Goal: Task Accomplishment & Management: Complete application form

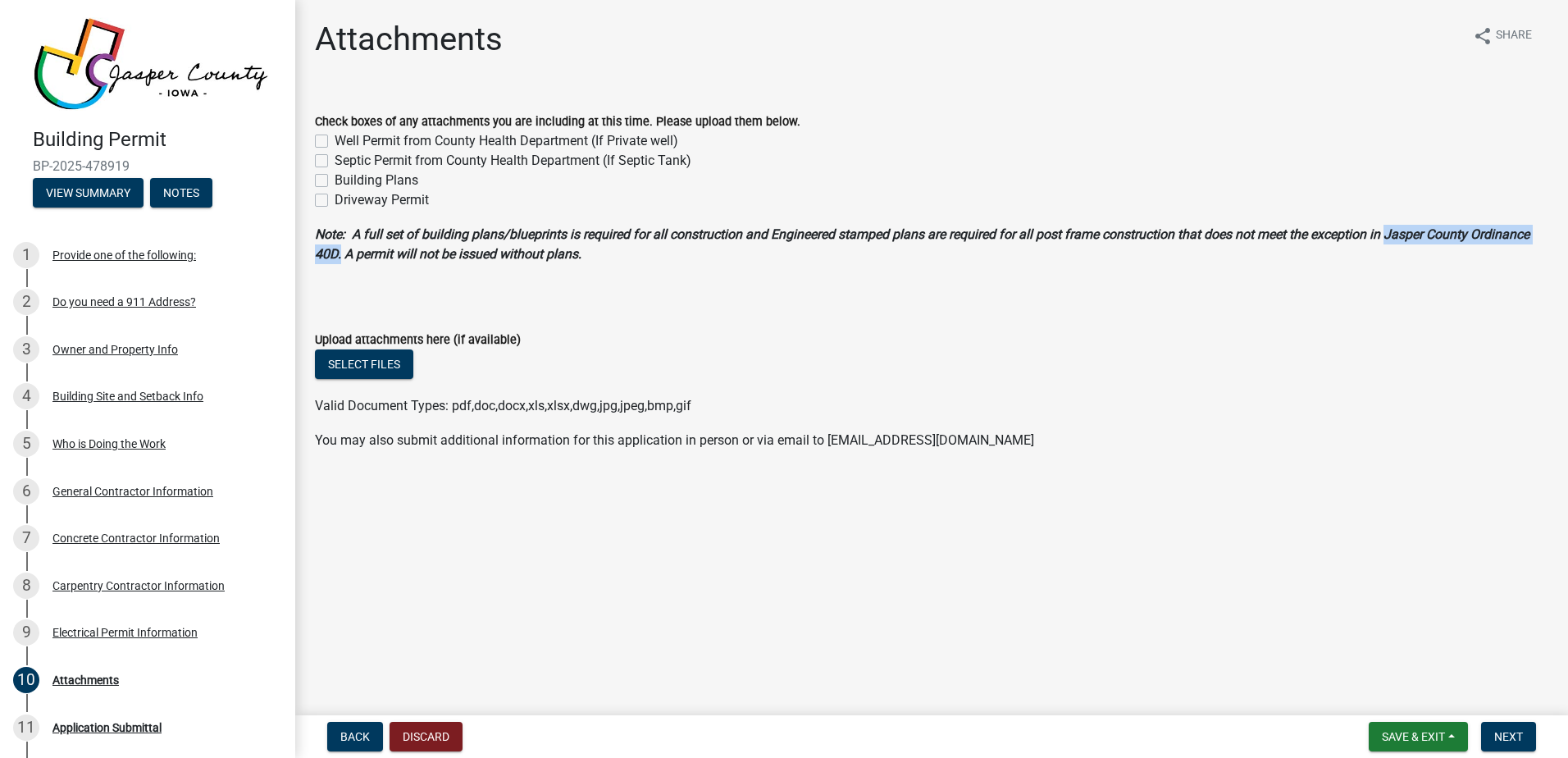
drag, startPoint x: 1393, startPoint y: 234, endPoint x: 341, endPoint y: 256, distance: 1052.2
click at [341, 256] on strong "Note: A full set of building plans/blueprints is required for all construction …" at bounding box center [922, 244] width 1215 height 35
copy strong "Jasper County Ordinance 40D."
click at [112, 182] on button "View Summary" at bounding box center [88, 193] width 111 height 29
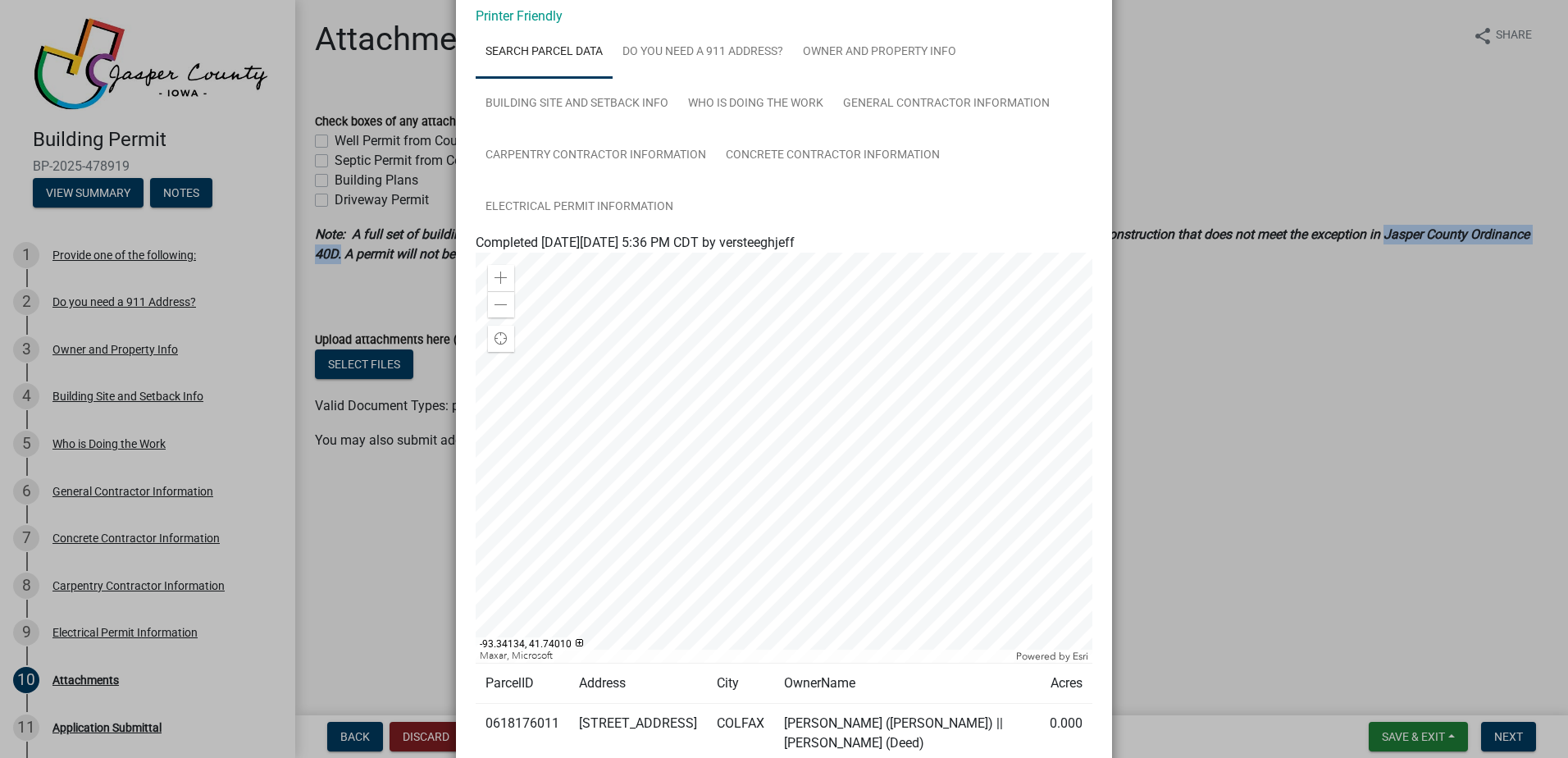
scroll to position [165, 0]
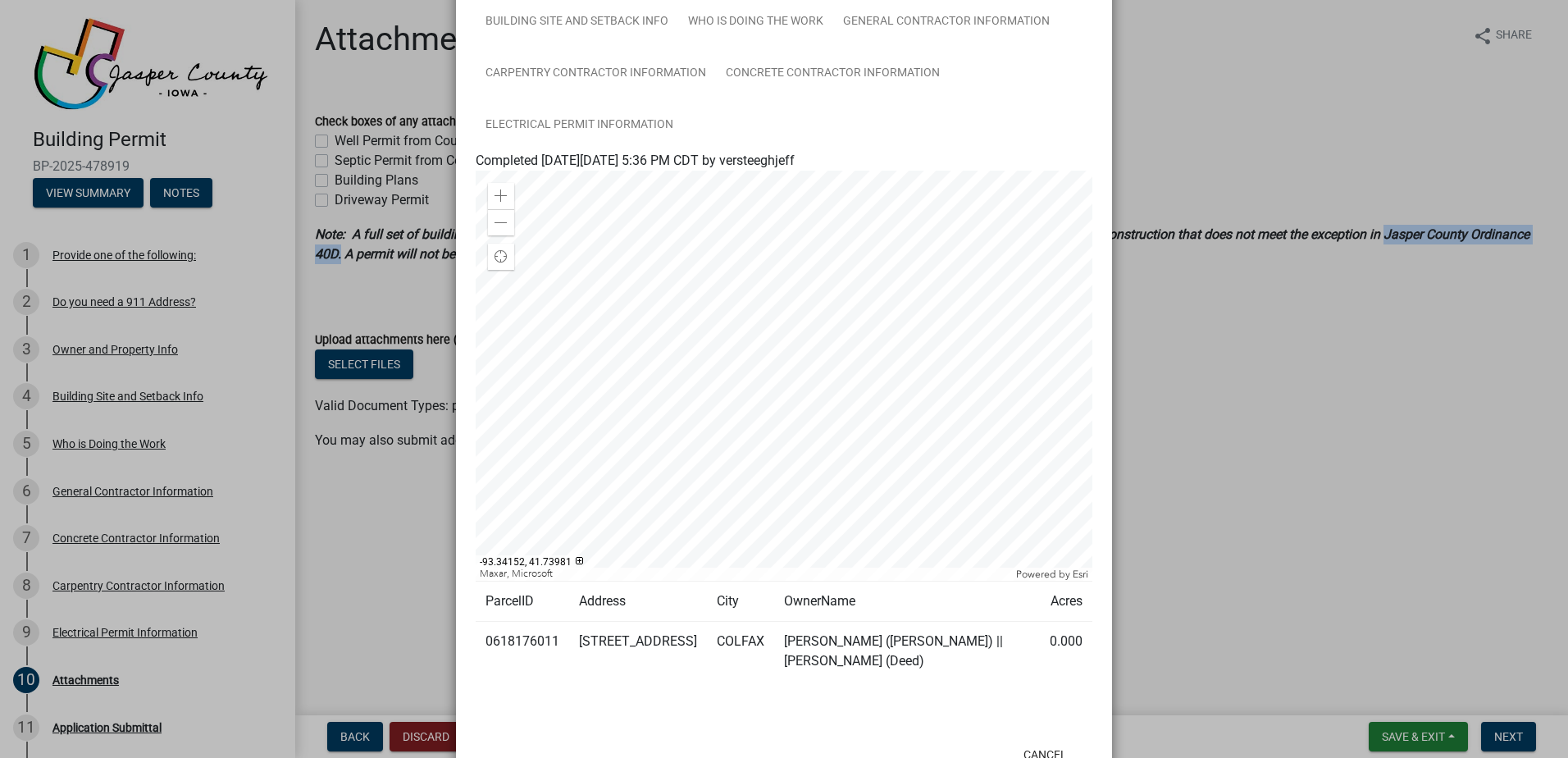
click at [759, 395] on div at bounding box center [783, 375] width 617 height 410
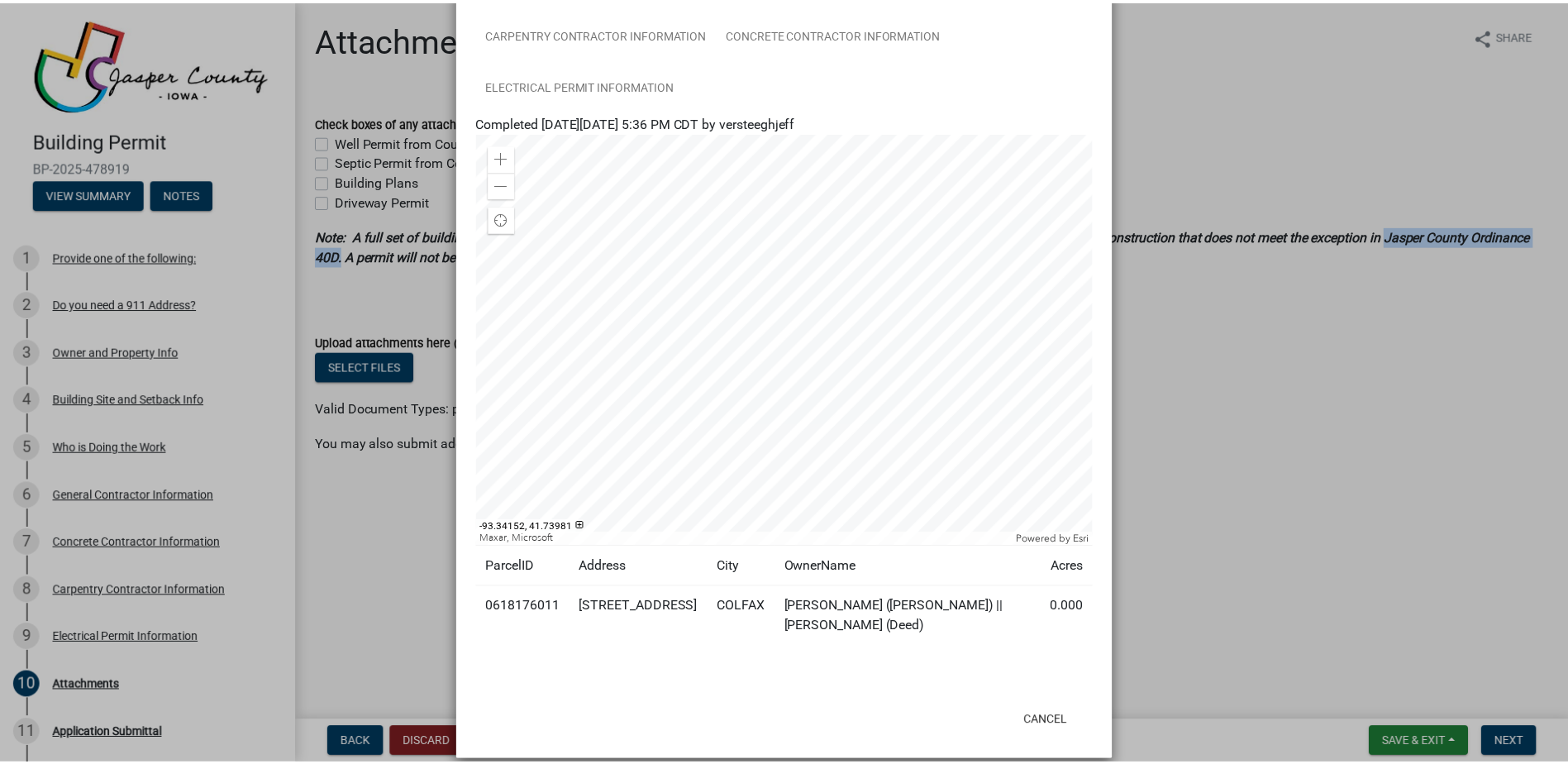
scroll to position [225, 0]
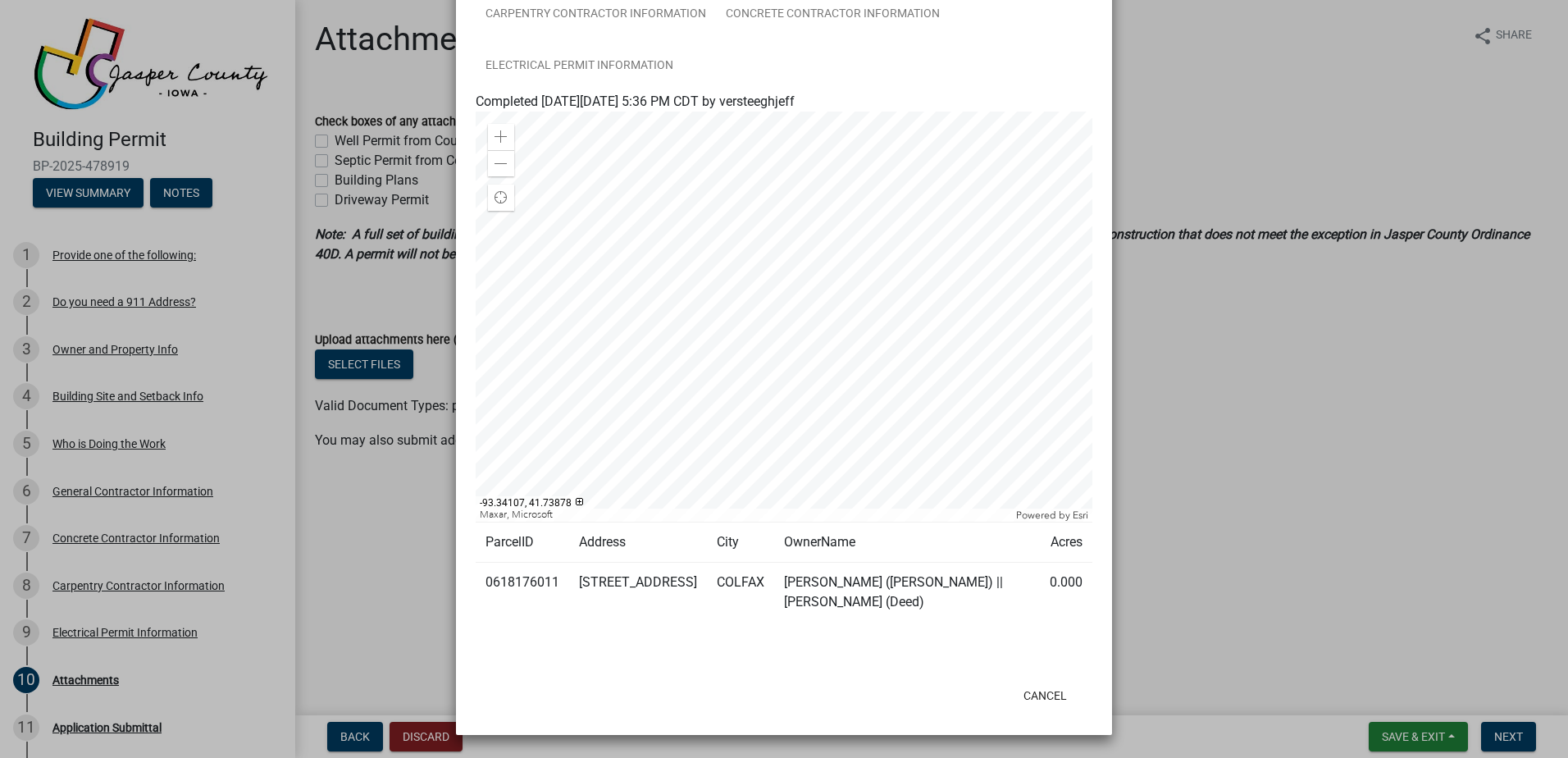
click at [86, 673] on ngb-modal-window "Summary × Printer Friendly Search Parcel Data Do you need a 911 Address? Owner …" at bounding box center [784, 379] width 1568 height 758
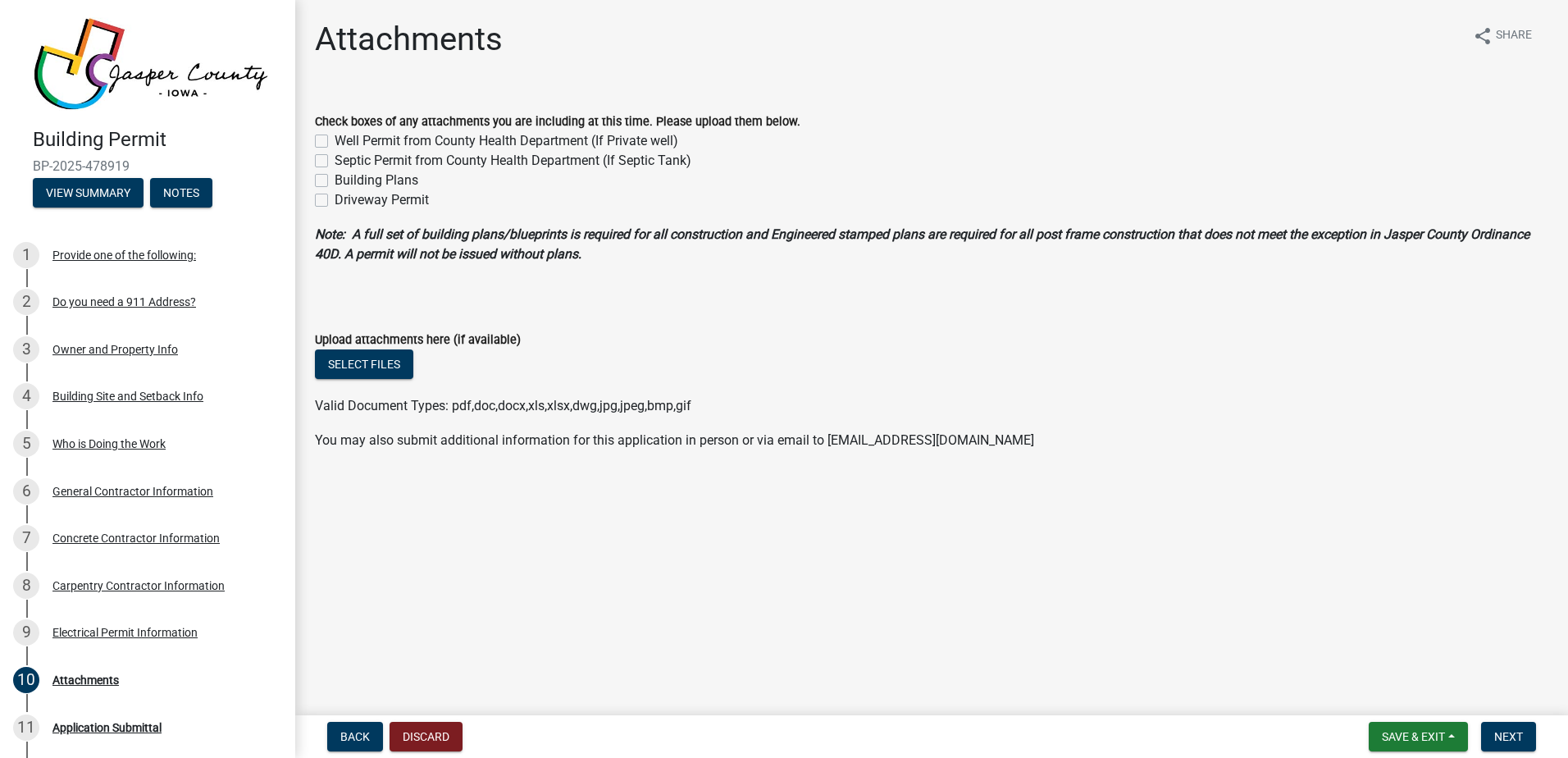
click at [86, 673] on ngb-modal-window "Summary × Printer Friendly Search Parcel Data Do you need a 911 Address? Owner …" at bounding box center [784, 379] width 1568 height 758
click at [386, 363] on button "Select files" at bounding box center [364, 364] width 98 height 29
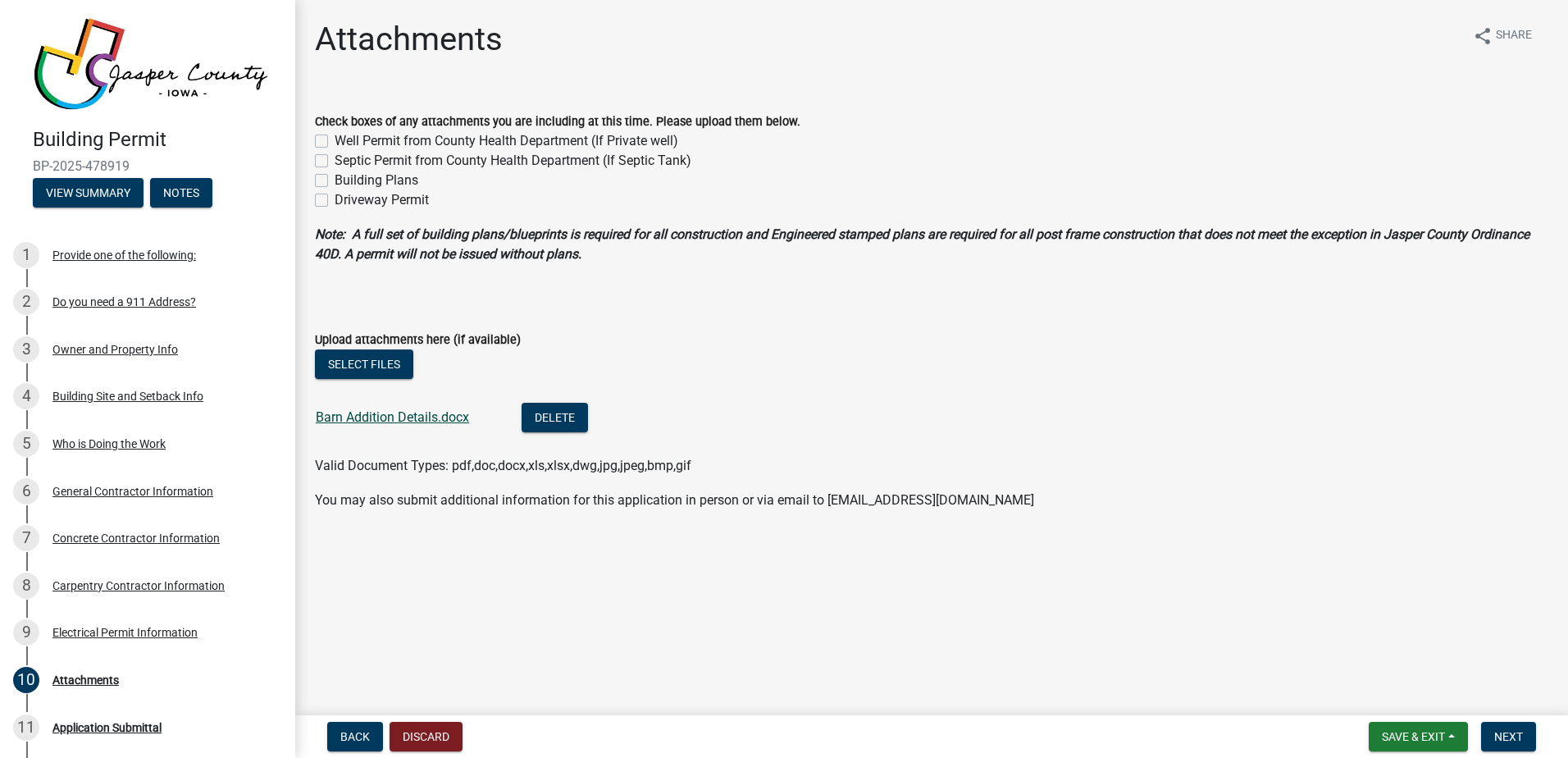
click at [380, 419] on link "Barn Addition Details.docx" at bounding box center [392, 416] width 154 height 15
click at [554, 410] on button "Delete" at bounding box center [554, 417] width 66 height 29
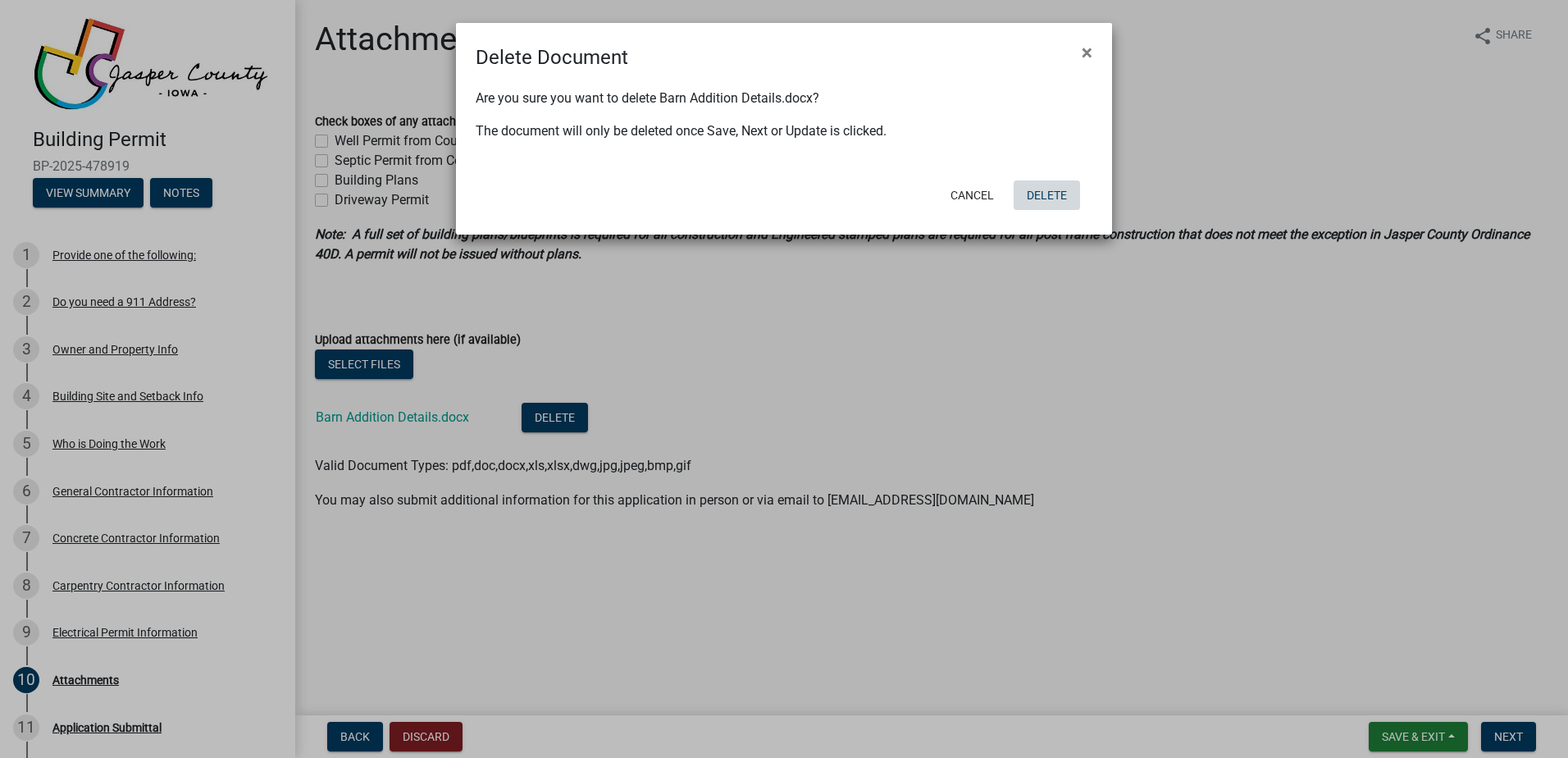
click at [1031, 189] on button "Delete" at bounding box center [1047, 195] width 66 height 29
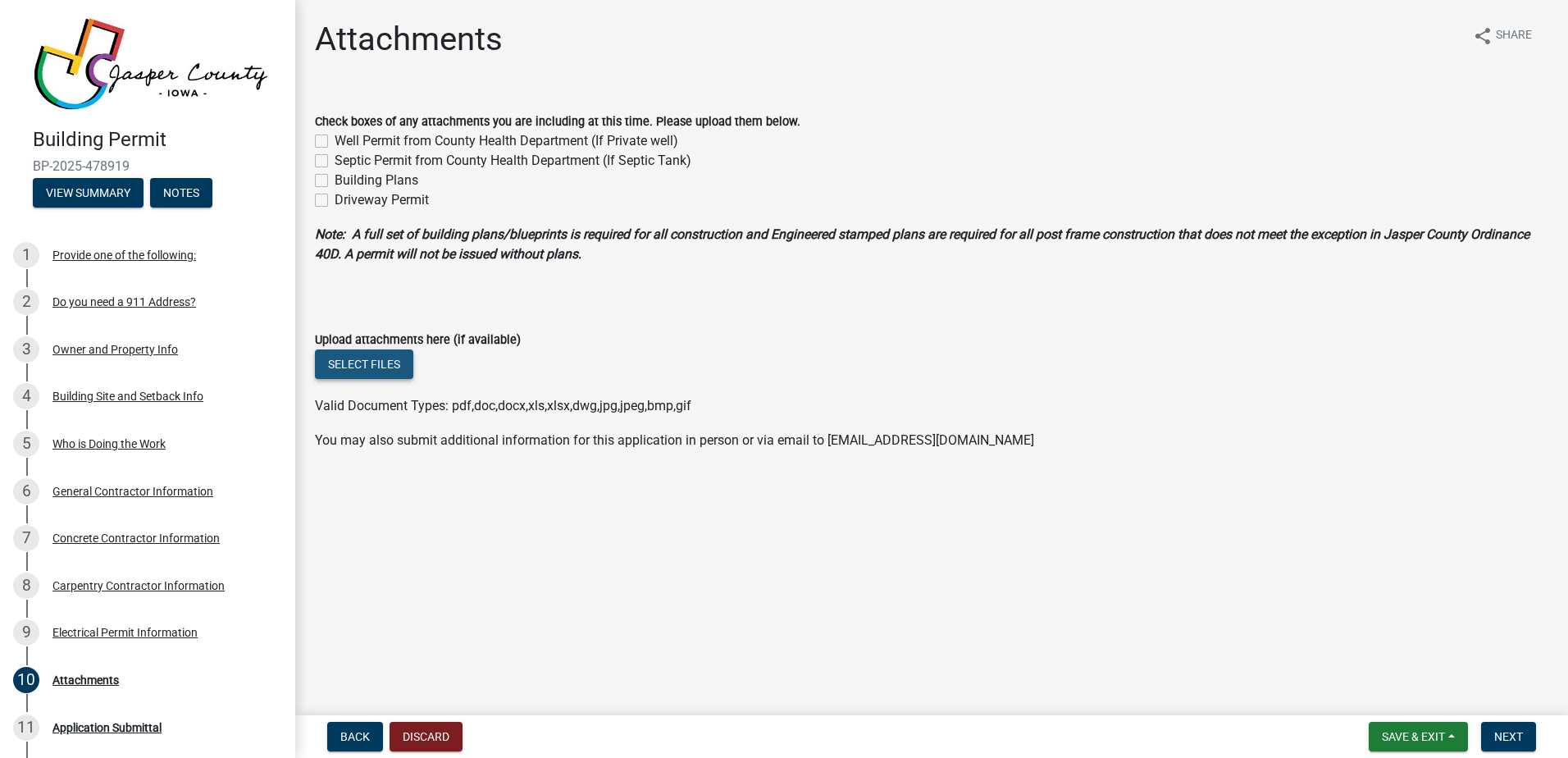
click at [382, 362] on button "Select files" at bounding box center [364, 364] width 98 height 29
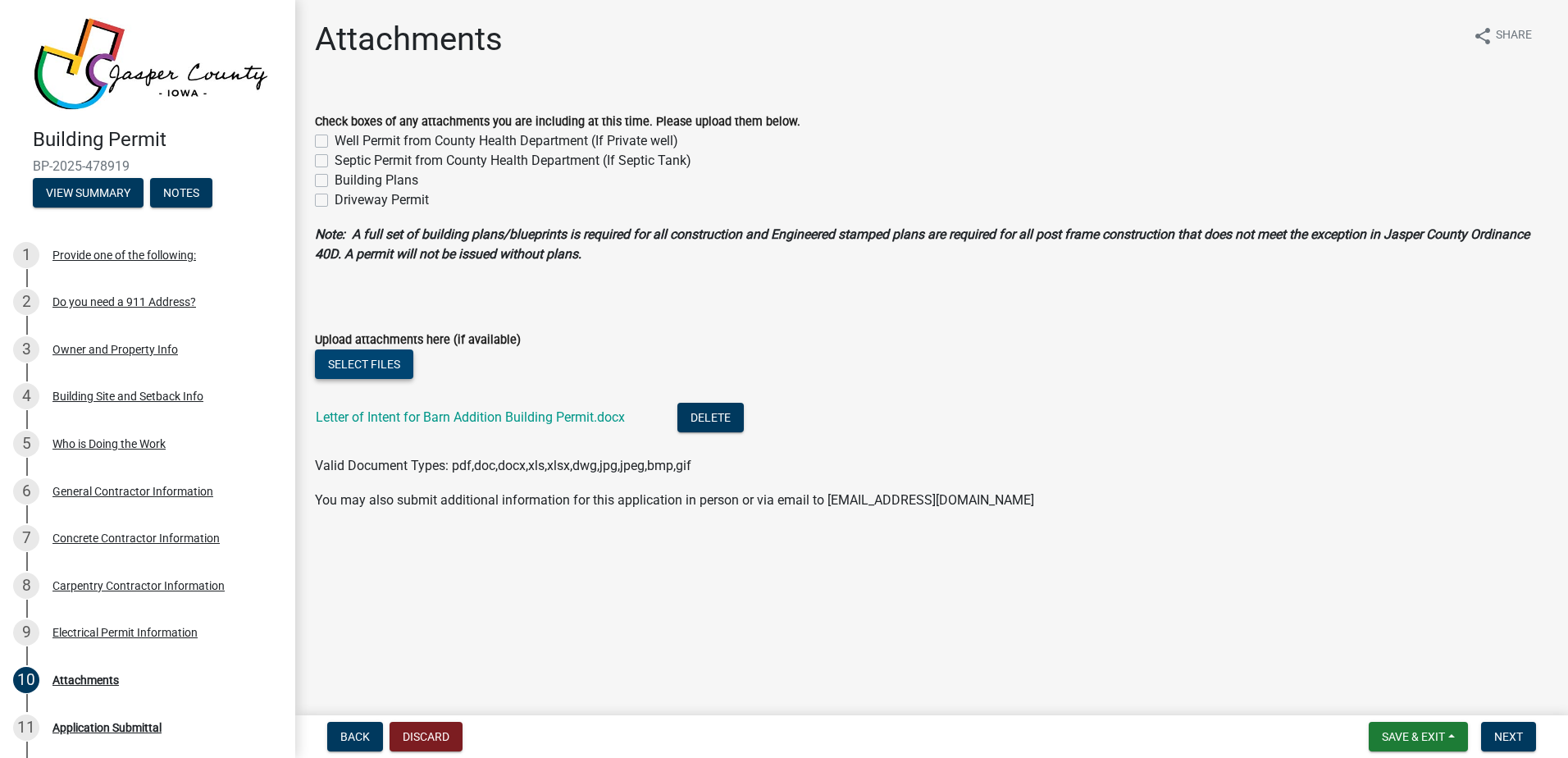
click at [372, 362] on button "Select files" at bounding box center [364, 364] width 98 height 29
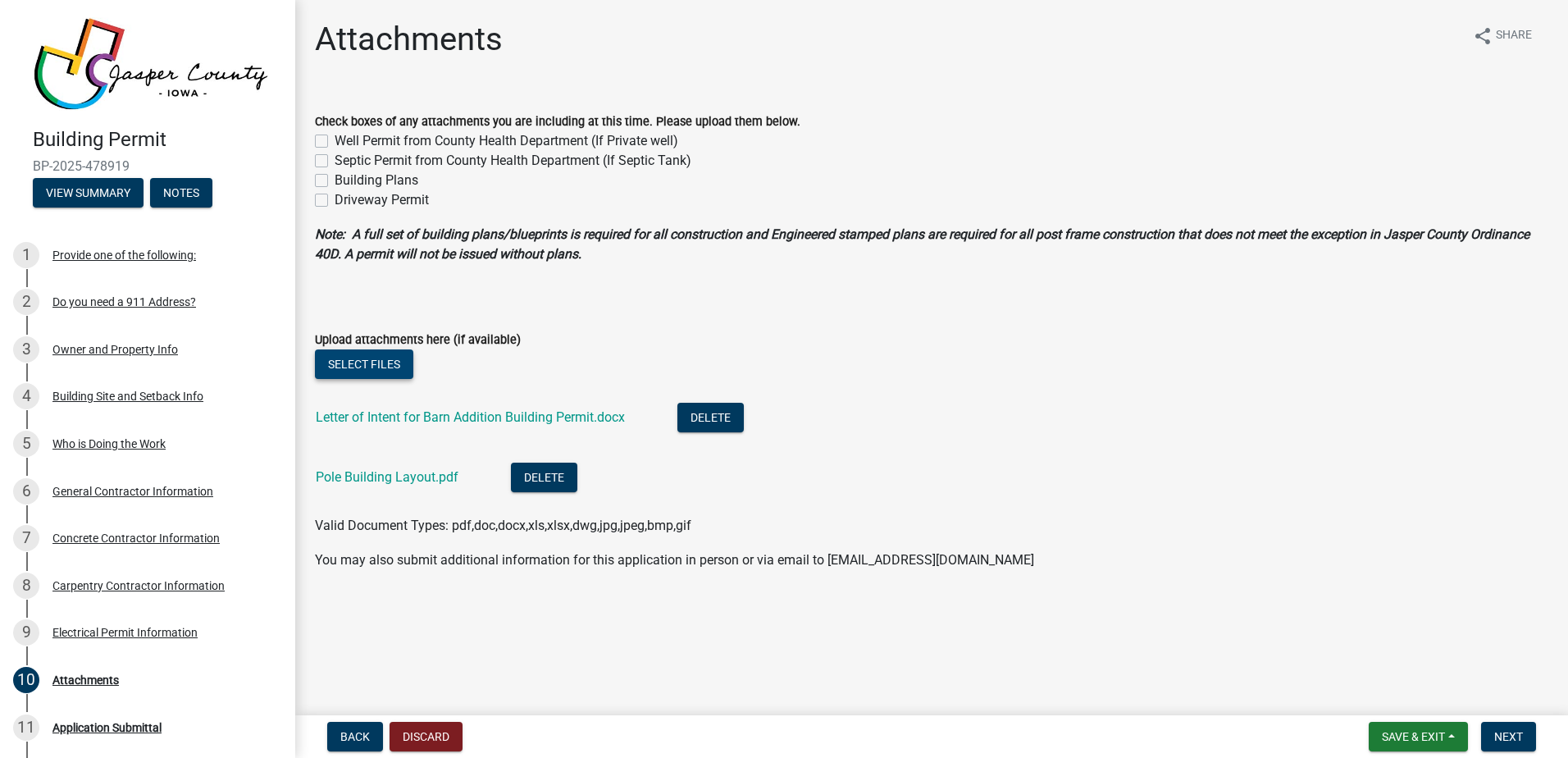
click at [373, 360] on button "Select files" at bounding box center [364, 364] width 98 height 29
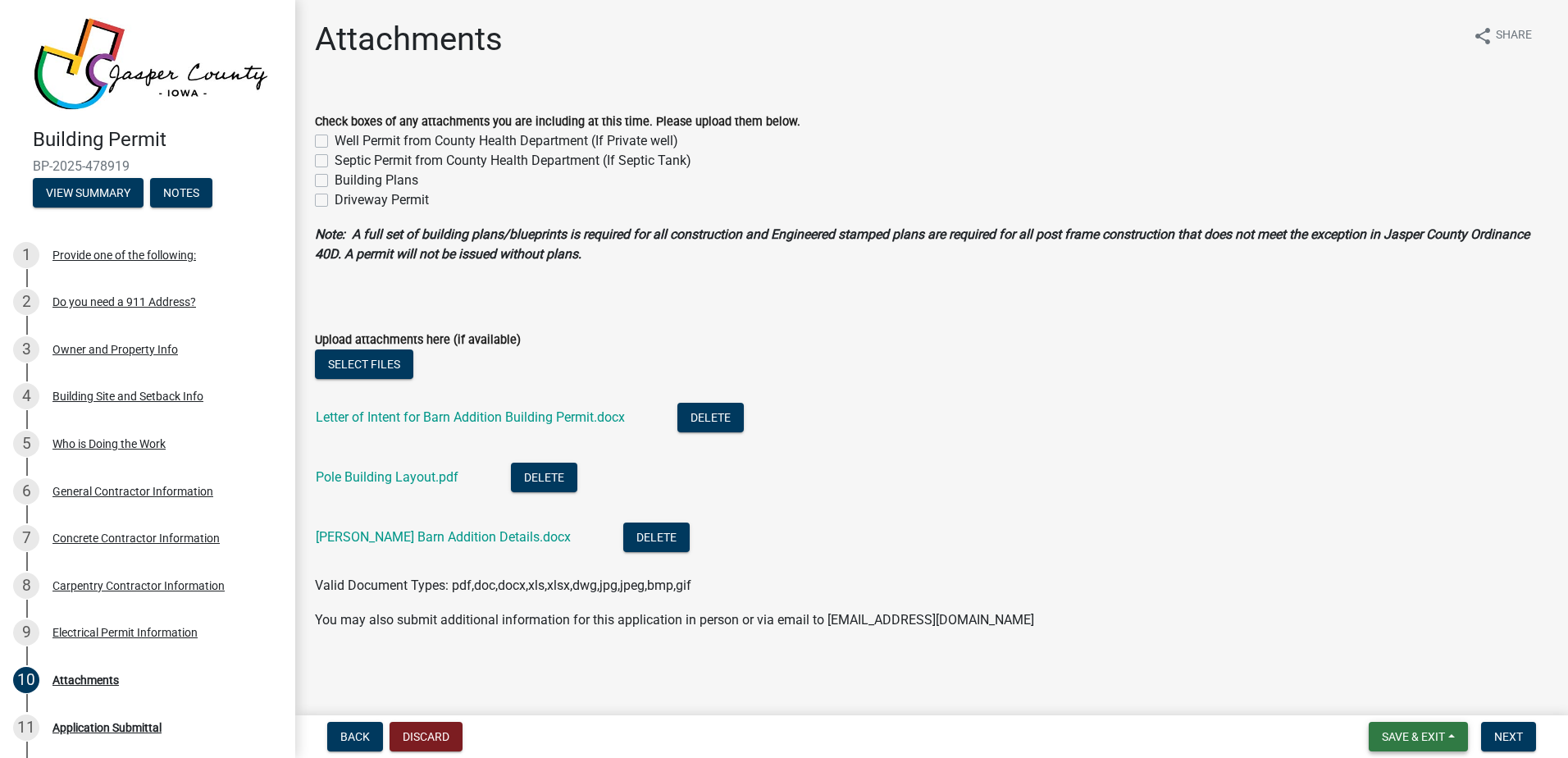
click at [1405, 735] on span "Save & Exit" at bounding box center [1413, 736] width 63 height 13
click at [1387, 689] on button "Save & Exit" at bounding box center [1402, 693] width 131 height 39
